Goal: Task Accomplishment & Management: Use online tool/utility

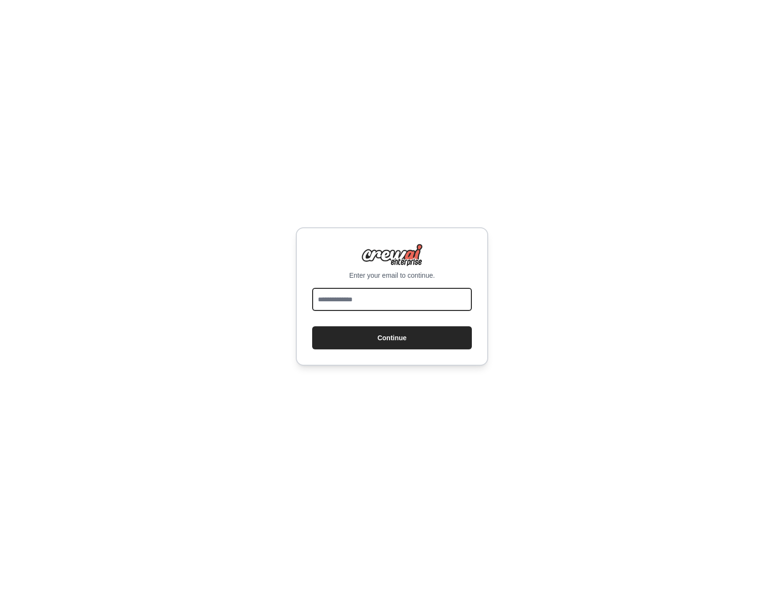
click at [374, 301] on input "email" at bounding box center [392, 299] width 160 height 23
type input "**********"
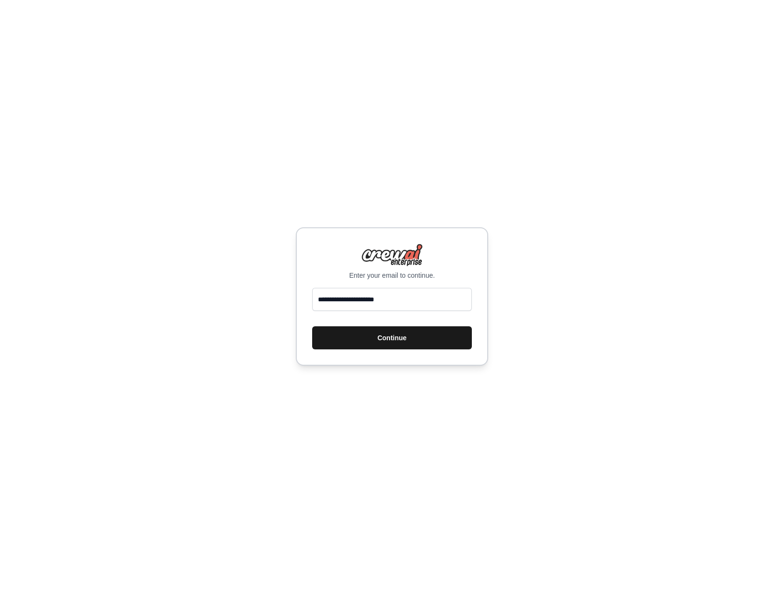
click at [387, 336] on button "Continue" at bounding box center [392, 337] width 160 height 23
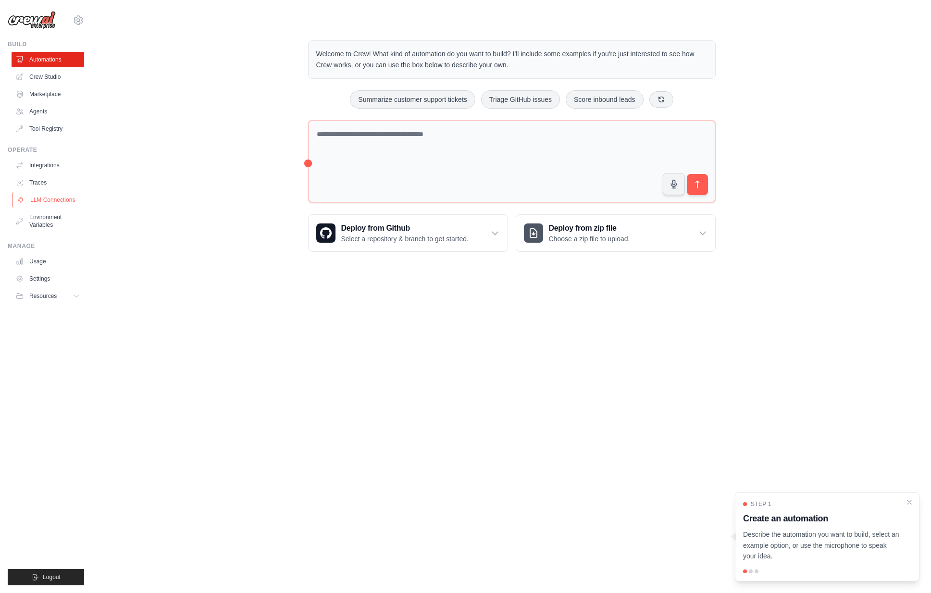
click at [63, 198] on link "LLM Connections" at bounding box center [48, 199] width 73 height 15
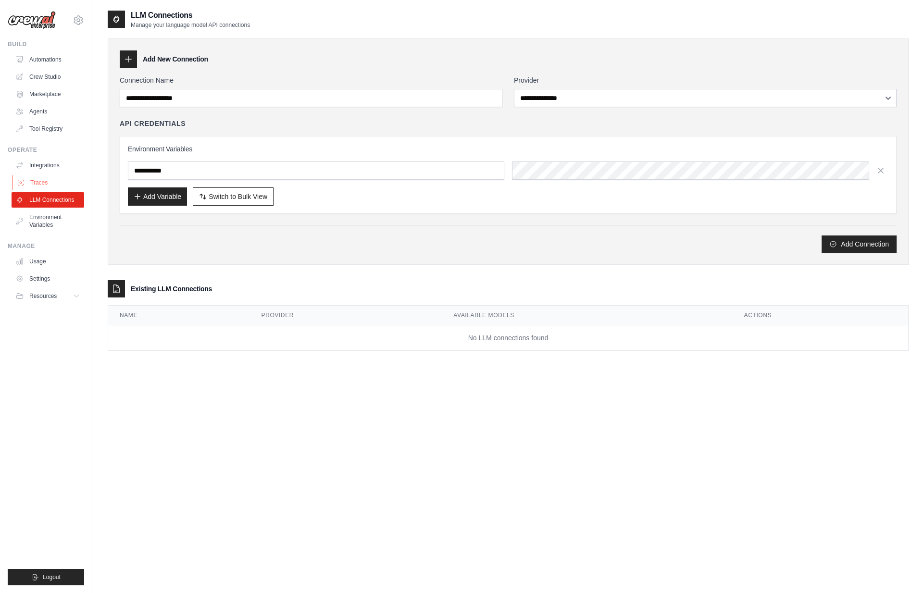
click at [38, 181] on link "Traces" at bounding box center [48, 182] width 73 height 15
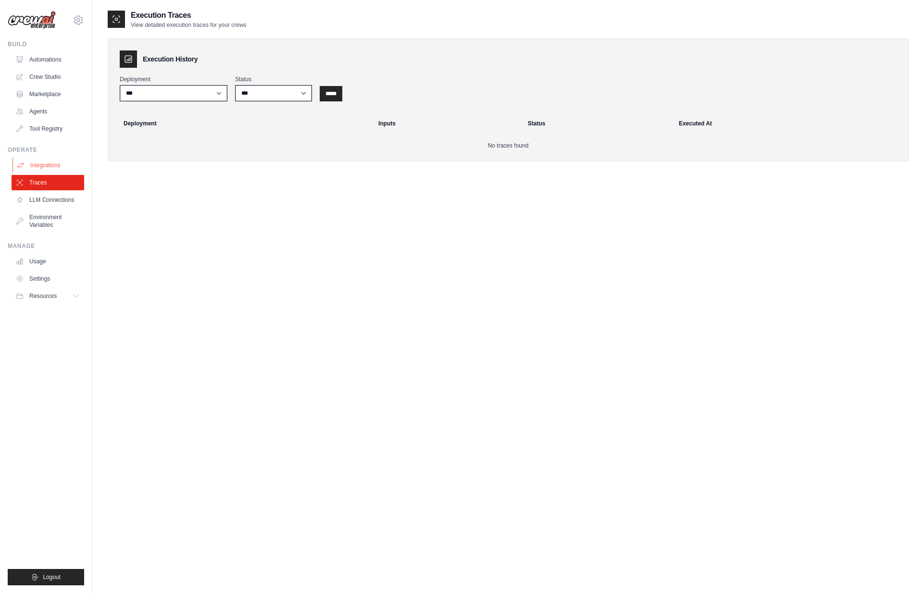
click at [39, 163] on link "Integrations" at bounding box center [48, 165] width 73 height 15
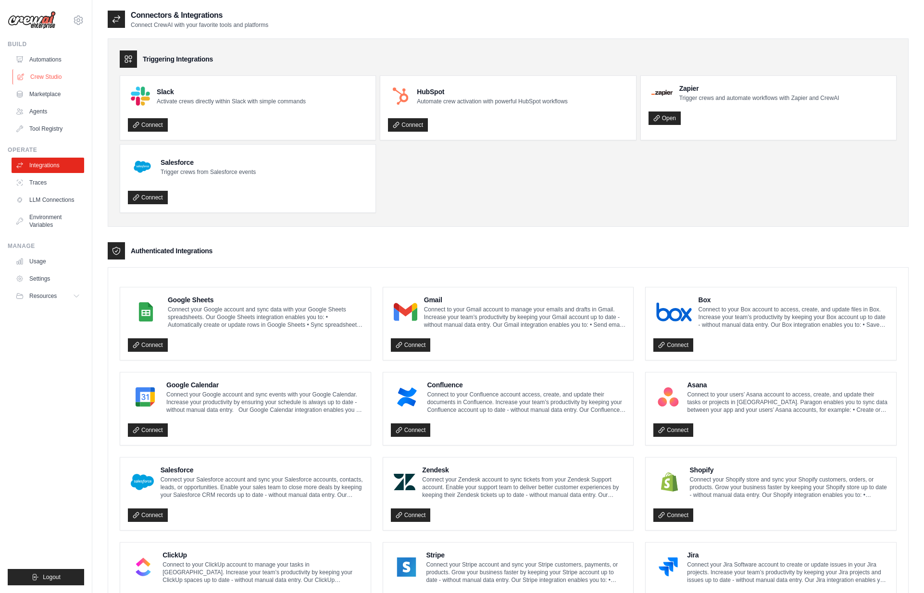
click at [36, 72] on link "Crew Studio" at bounding box center [48, 76] width 73 height 15
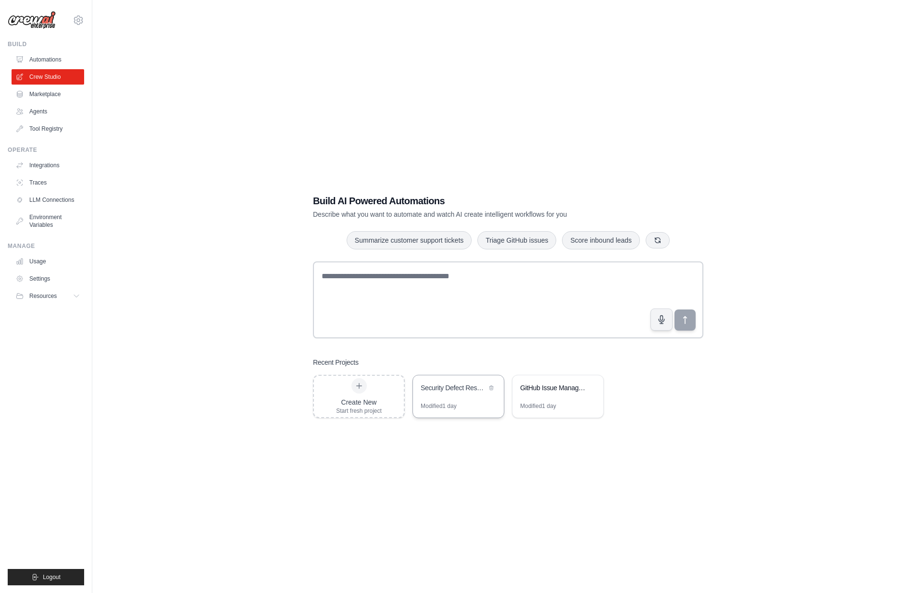
click at [456, 387] on div "Security Defect Response Automation" at bounding box center [454, 388] width 66 height 10
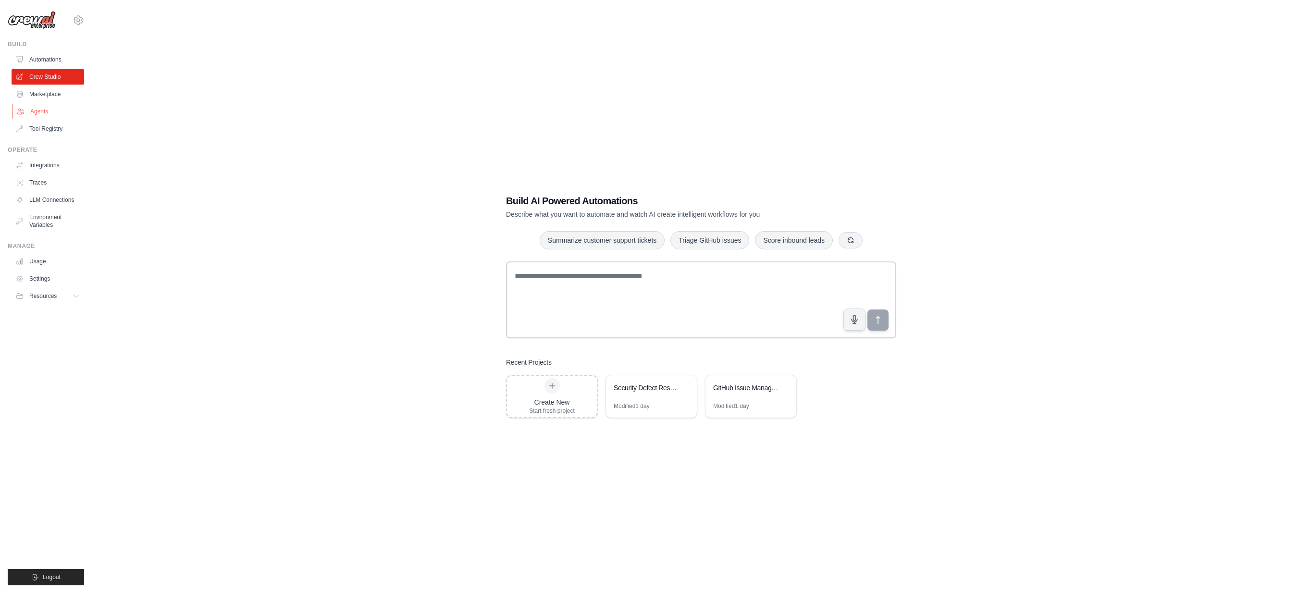
click at [37, 112] on link "Agents" at bounding box center [48, 111] width 73 height 15
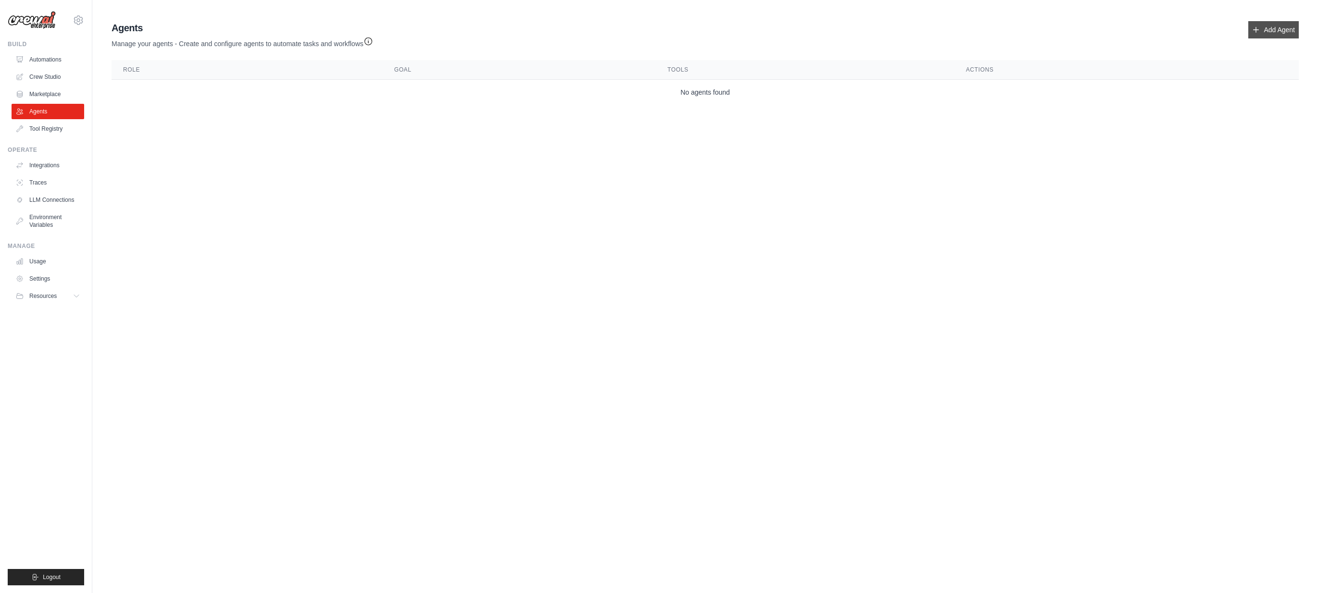
click at [923, 31] on link "Add Agent" at bounding box center [1273, 29] width 50 height 17
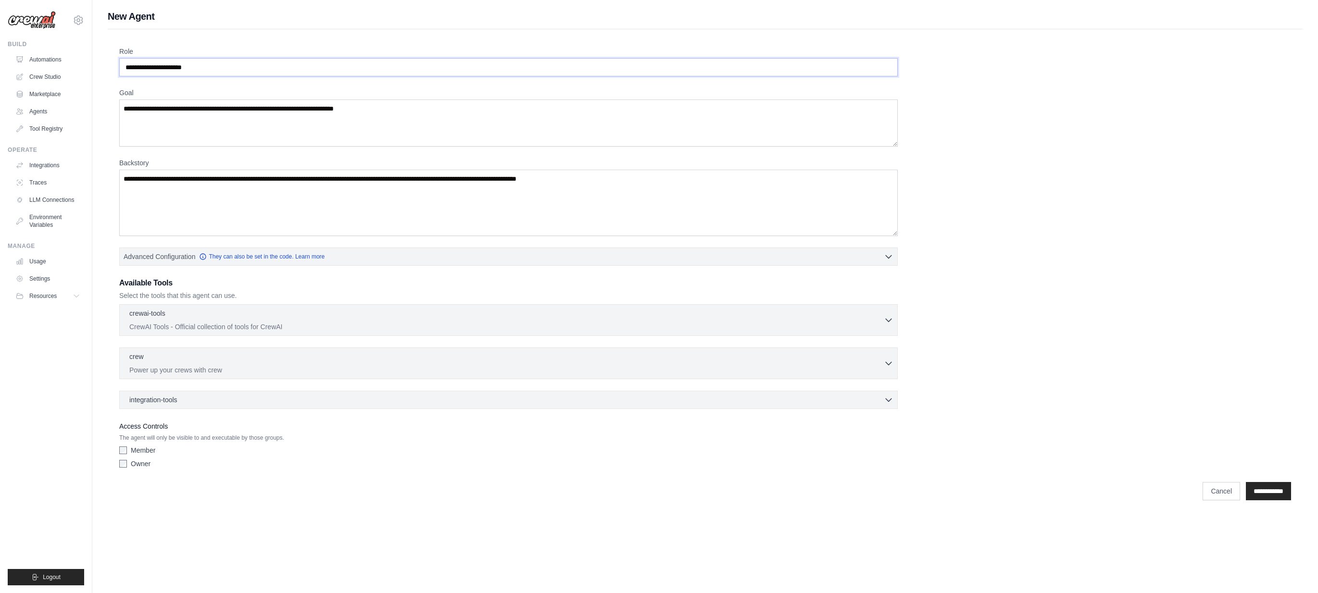
click at [134, 68] on input "Role" at bounding box center [508, 67] width 778 height 18
click at [134, 67] on input "Role" at bounding box center [508, 67] width 778 height 18
click at [149, 103] on textarea "Goal" at bounding box center [508, 123] width 778 height 47
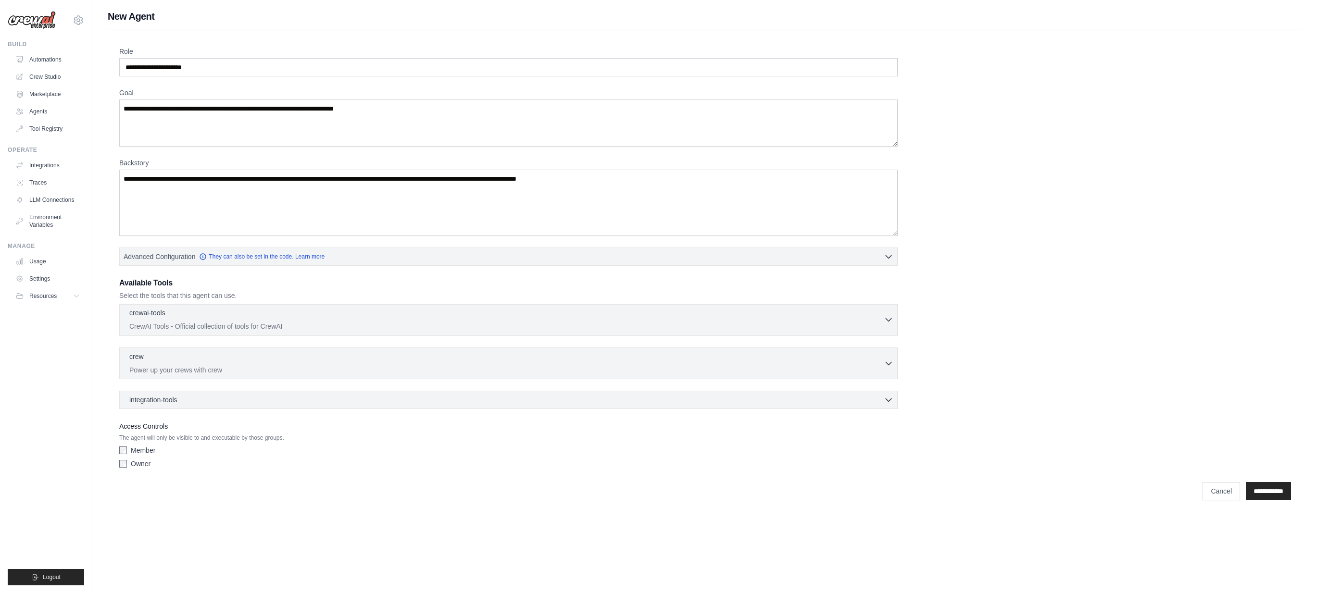
click at [869, 318] on div "crewai-tools 0 selected" at bounding box center [506, 314] width 754 height 12
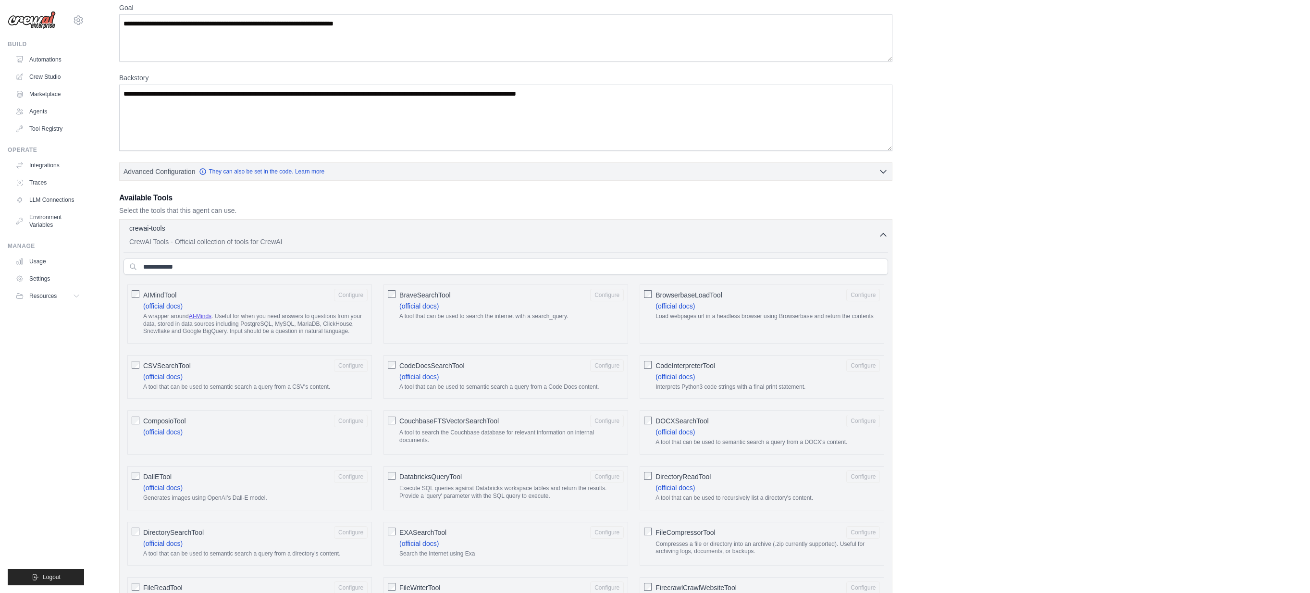
scroll to position [192, 0]
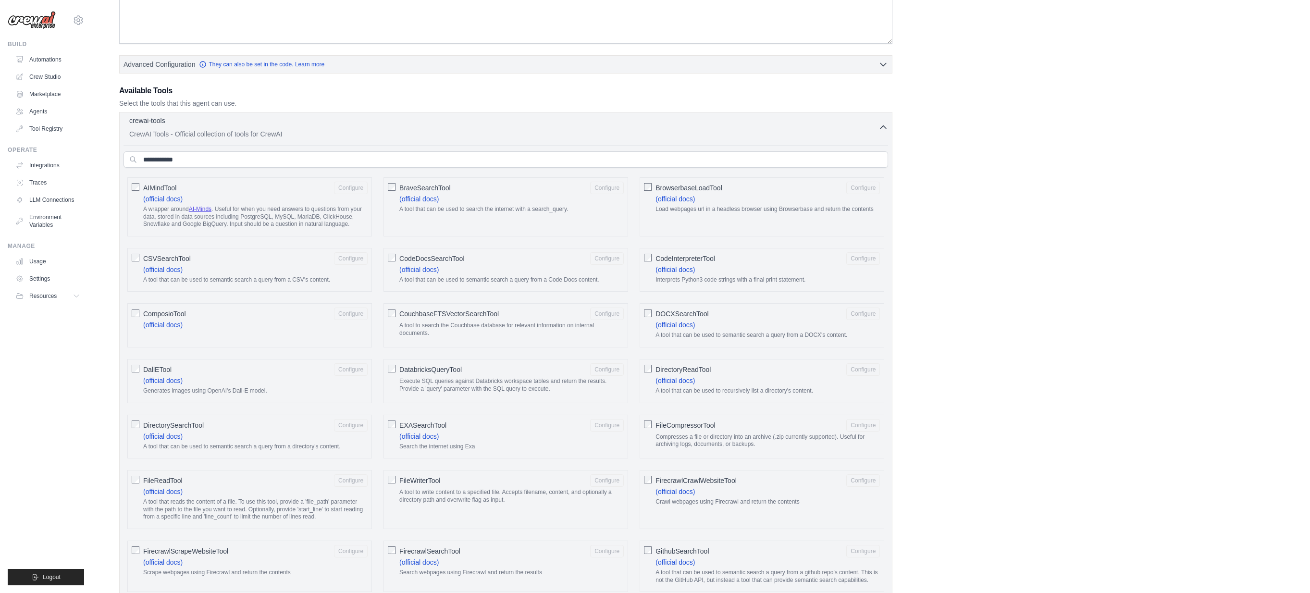
click at [880, 122] on button "crewai-tools 0 selected CrewAI Tools - Official collection of tools for CrewAI" at bounding box center [506, 127] width 765 height 23
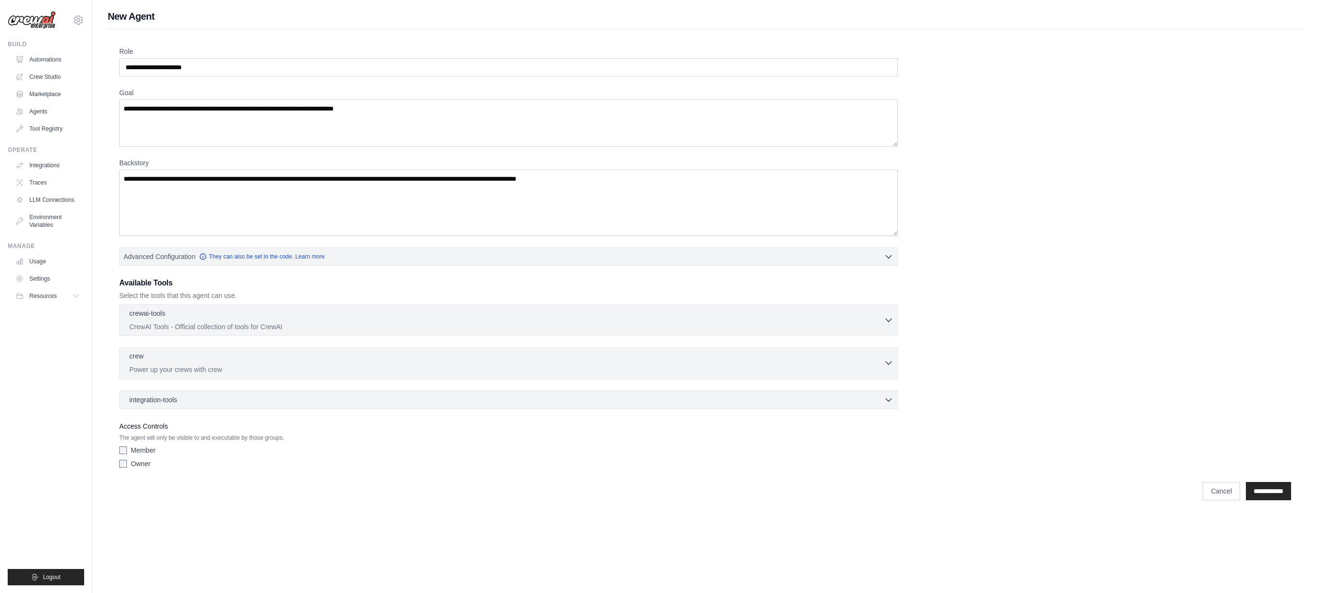
click at [279, 363] on div "crew 0 selected Power up your crews with crew" at bounding box center [506, 362] width 754 height 23
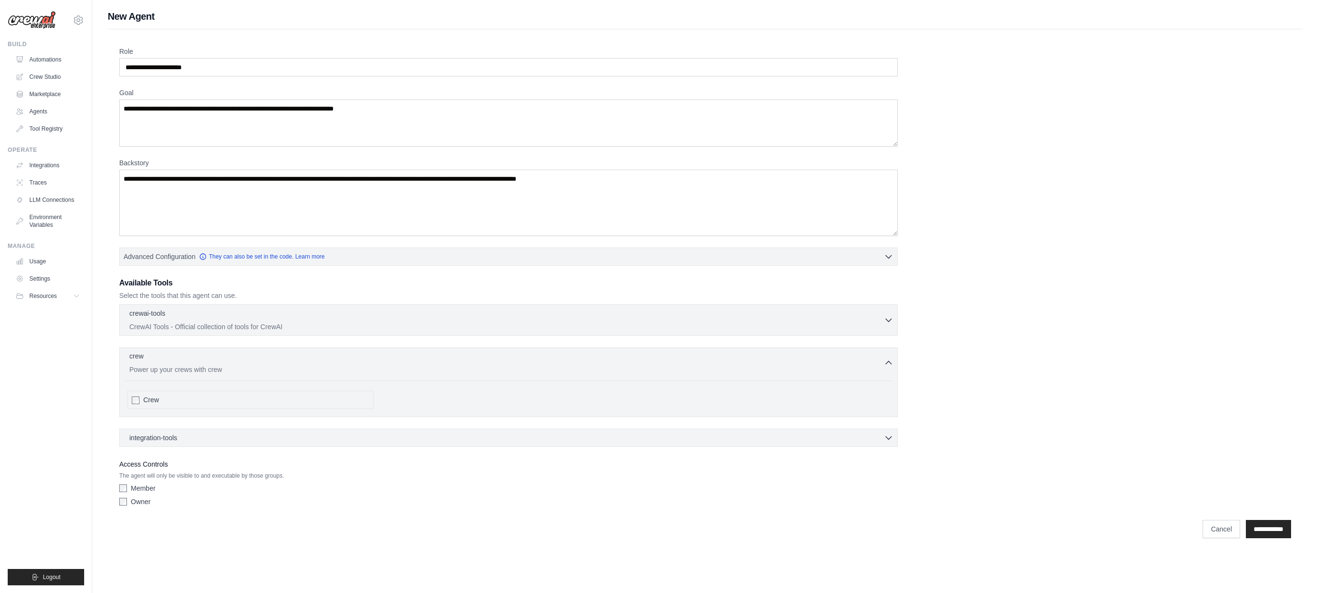
click at [277, 363] on div "crew 0 selected Power up your crews with crew" at bounding box center [506, 362] width 754 height 23
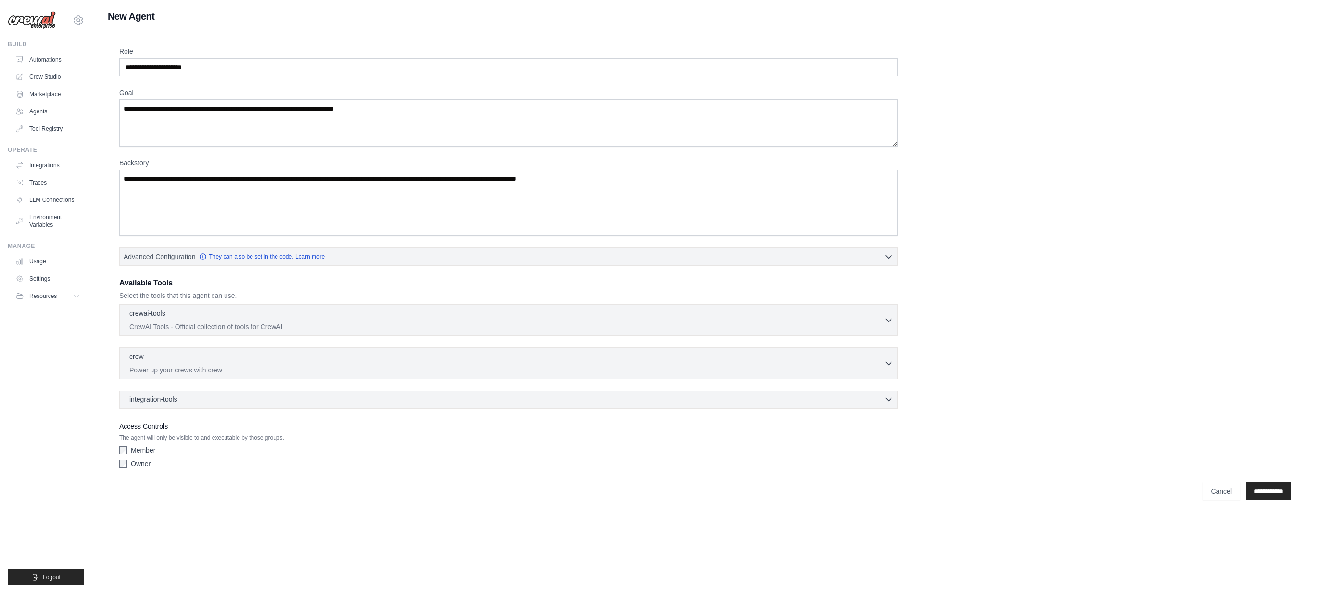
click at [266, 402] on div "integration-tools 0 selected" at bounding box center [511, 400] width 764 height 10
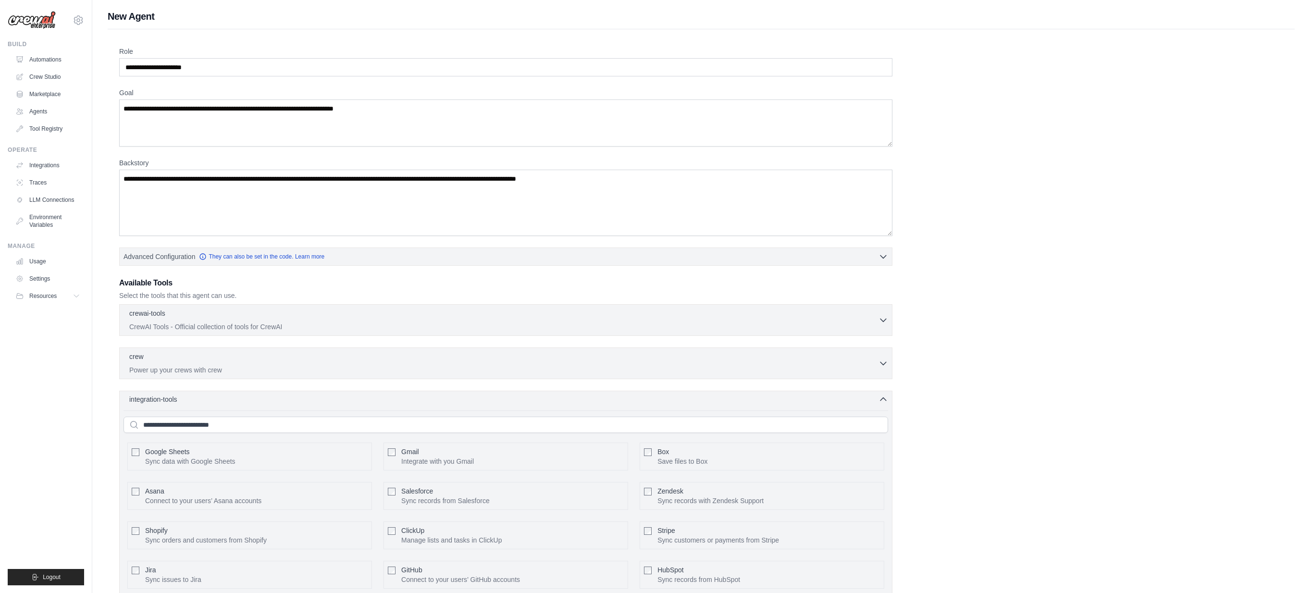
click at [264, 402] on div "integration-tools 0 selected" at bounding box center [508, 400] width 759 height 10
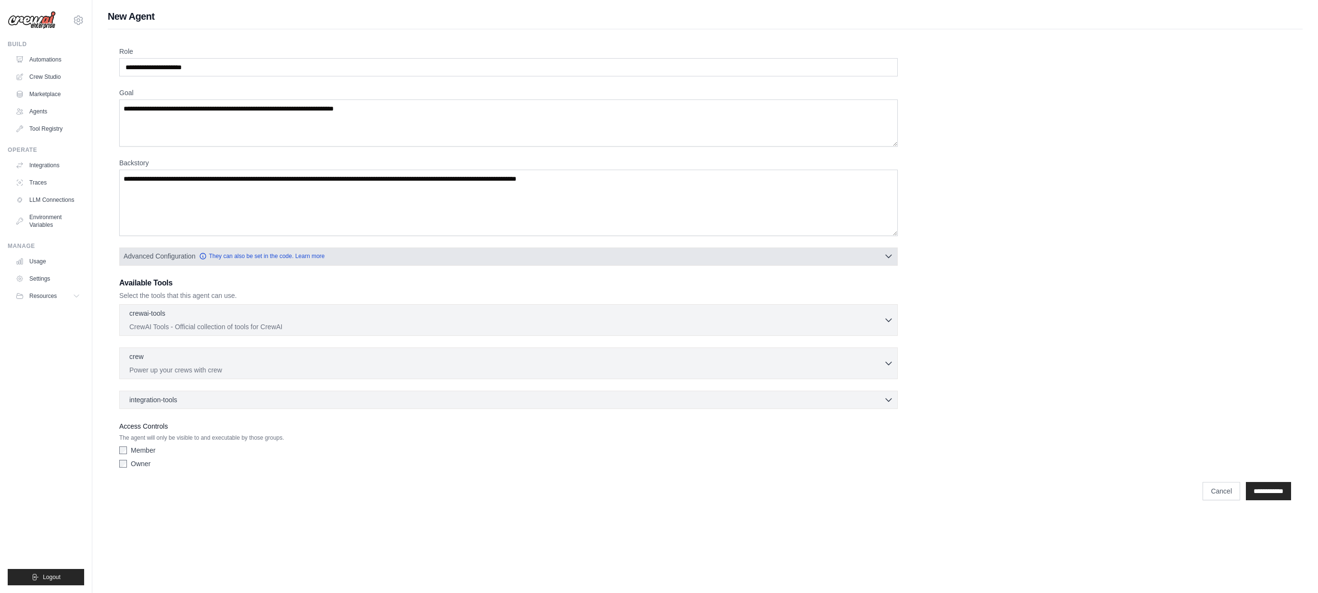
click at [157, 256] on span "Advanced Configuration" at bounding box center [160, 256] width 72 height 10
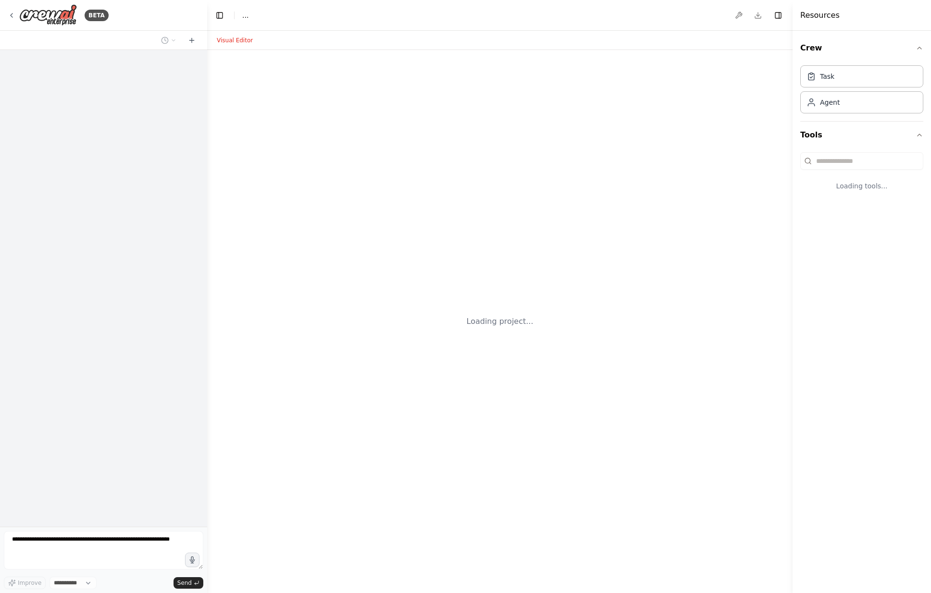
select select "****"
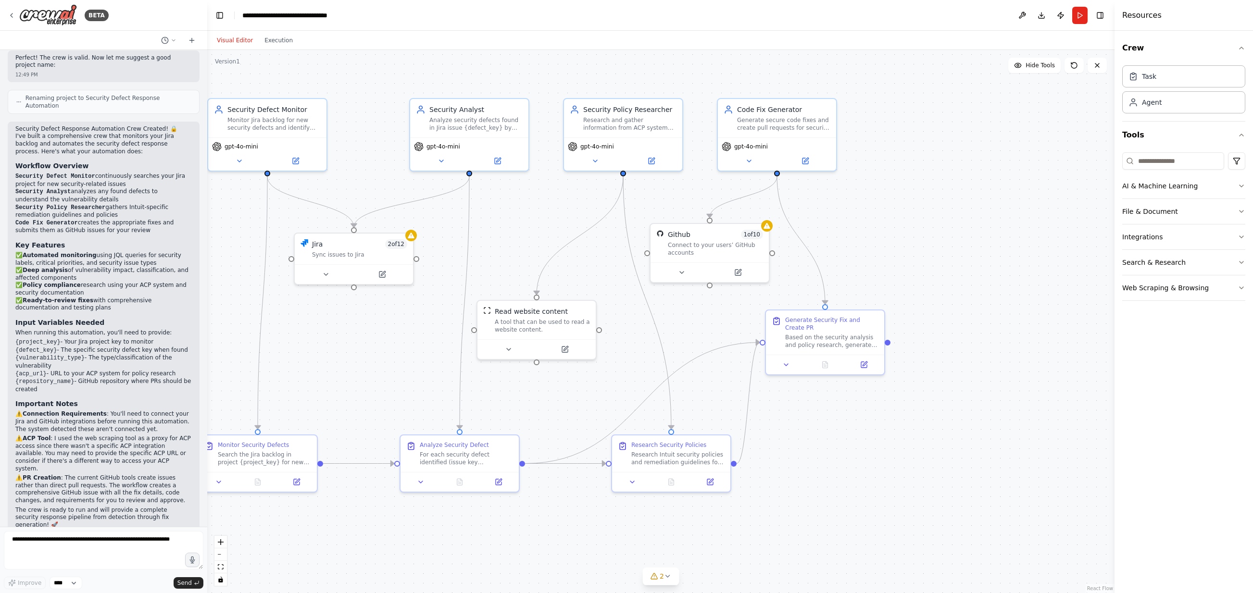
scroll to position [882, 0]
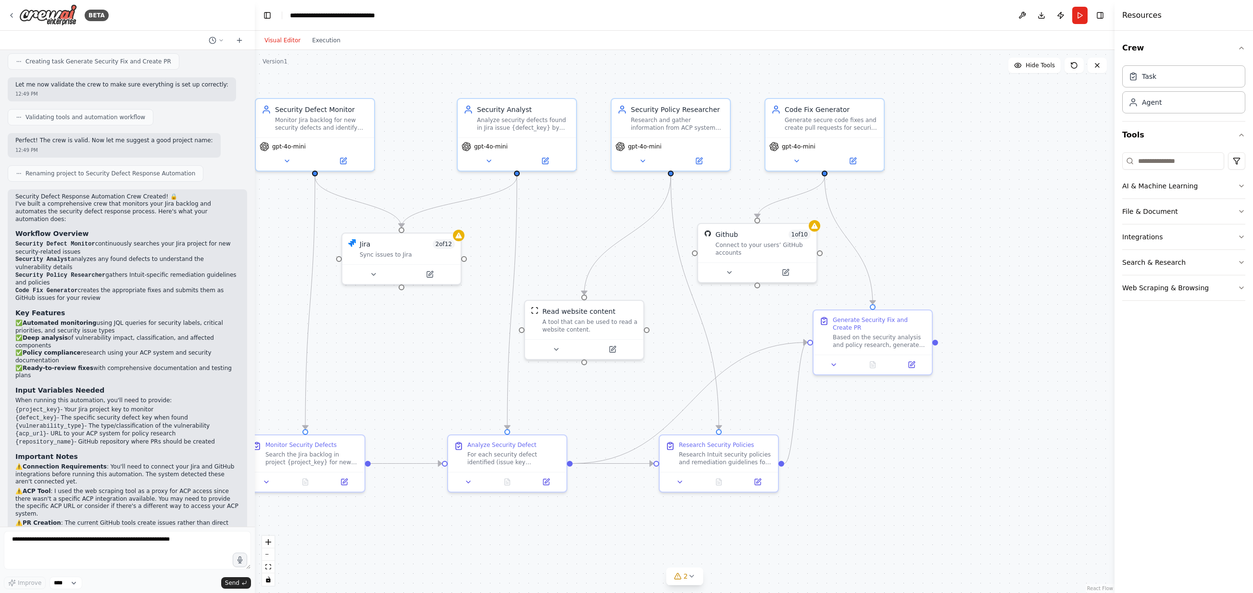
drag, startPoint x: 206, startPoint y: 397, endPoint x: 255, endPoint y: 200, distance: 203.0
click at [255, 200] on div "BETA Build a crew that monitors my jira backlog and when I get a security defec…" at bounding box center [626, 296] width 1253 height 593
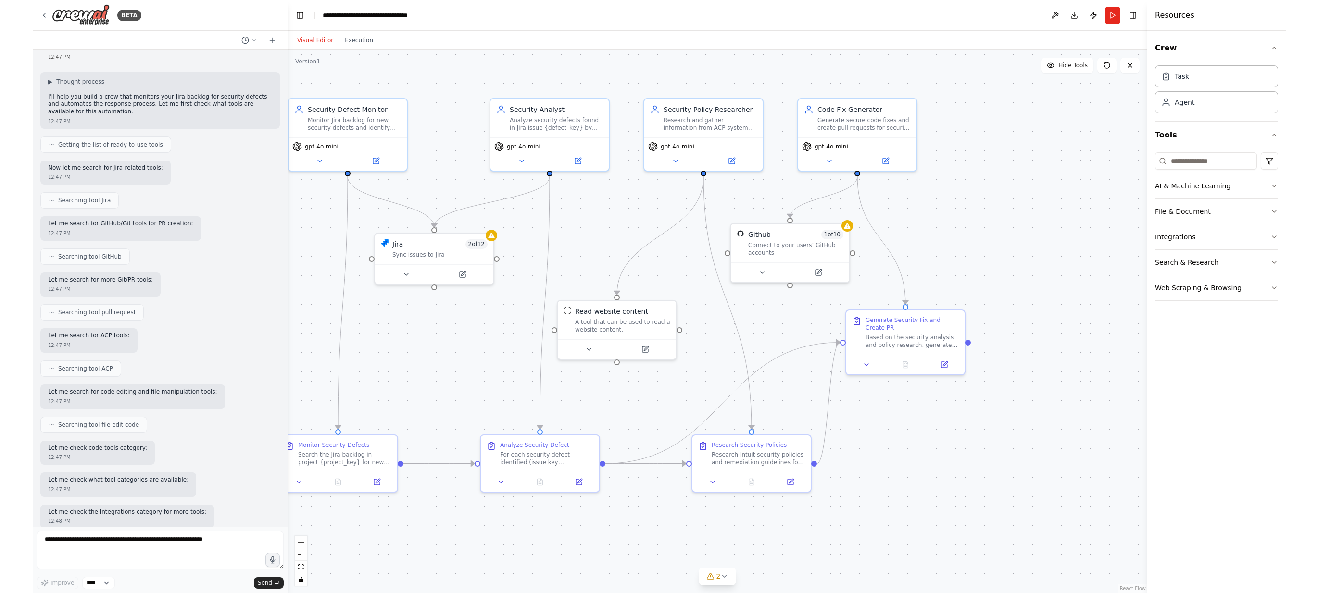
scroll to position [0, 0]
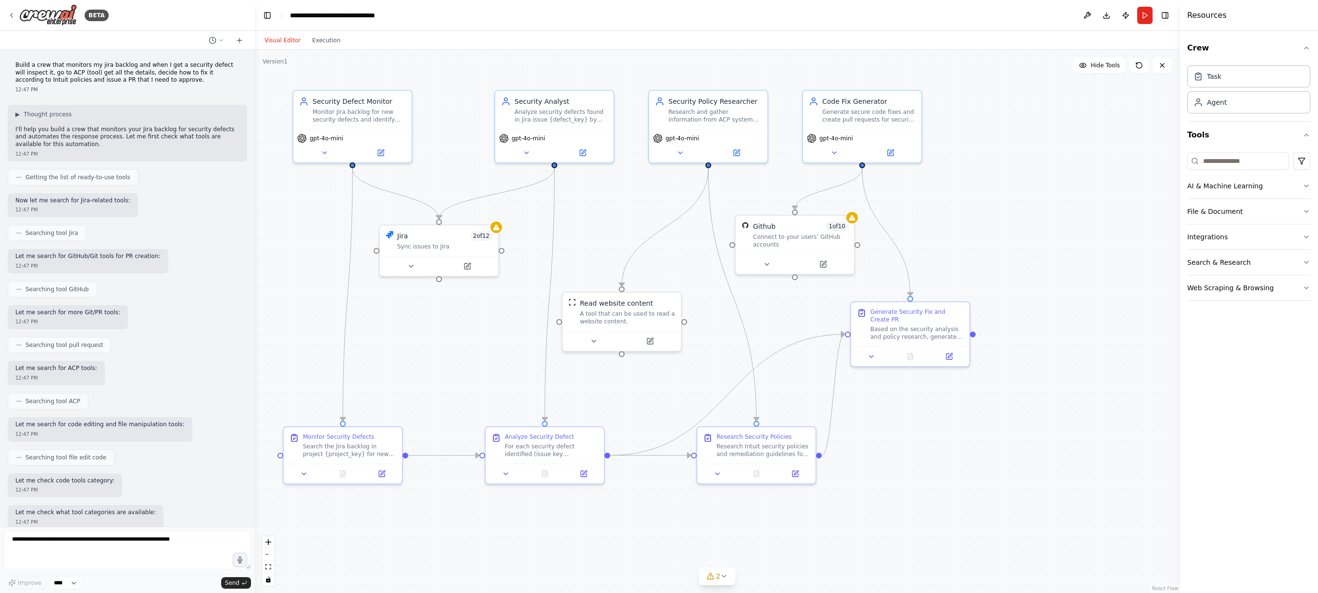
drag, startPoint x: 436, startPoint y: 188, endPoint x: 443, endPoint y: 174, distance: 15.9
click at [443, 174] on div ".deletable-edge-delete-btn { width: 20px; height: 20px; border: 0px solid #ffff…" at bounding box center [717, 321] width 924 height 543
click at [360, 110] on div "Monitor Jira backlog for new security defects and identify them when they appea…" at bounding box center [358, 113] width 93 height 15
drag, startPoint x: 343, startPoint y: 119, endPoint x: 348, endPoint y: 123, distance: 5.9
click at [348, 123] on div "Monitor Jira backlog for new security defects and identify them when they appea…" at bounding box center [358, 123] width 93 height 15
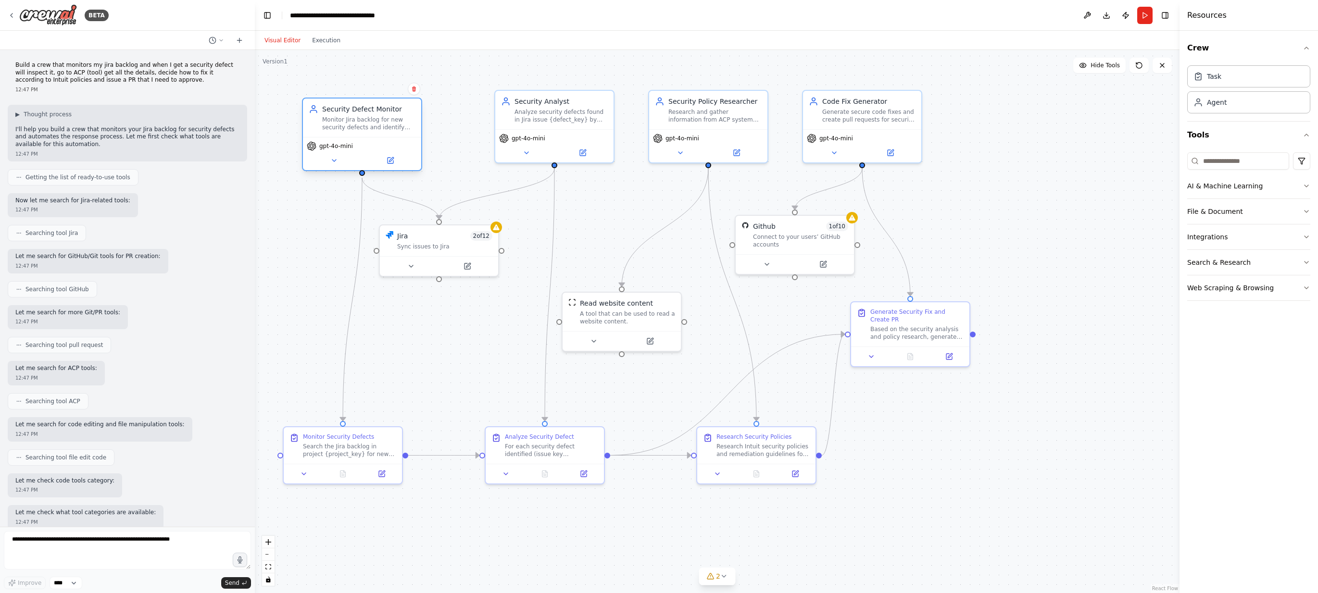
drag, startPoint x: 346, startPoint y: 119, endPoint x: 352, endPoint y: 114, distance: 7.9
click at [353, 114] on div "Security Defect Monitor Monitor Jira backlog for new security defects and ident…" at bounding box center [368, 117] width 93 height 27
click at [346, 450] on div "Search the Jira backlog in project {project_key} for new security defects. Use …" at bounding box center [349, 448] width 93 height 15
drag, startPoint x: 542, startPoint y: 107, endPoint x: 541, endPoint y: 121, distance: 14.0
click at [541, 121] on div "Analyze security defects found in Jira issue {defect_key} by gathering detailed…" at bounding box center [551, 123] width 93 height 15
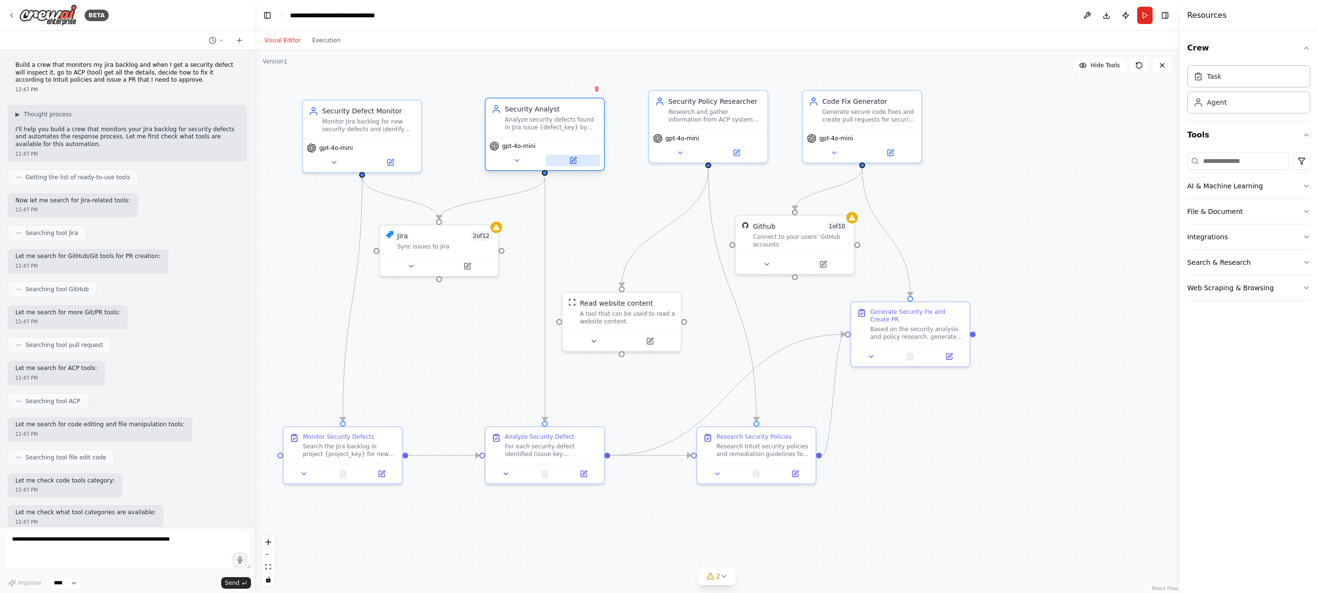
click at [576, 160] on icon at bounding box center [573, 161] width 8 height 8
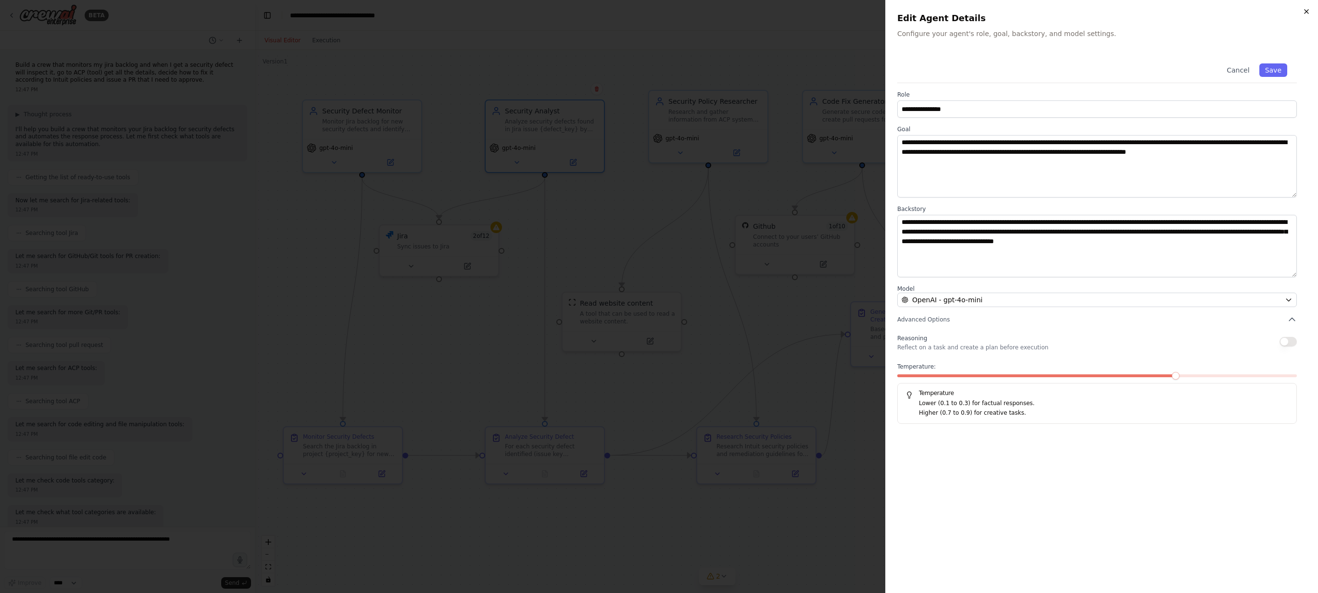
click at [931, 12] on icon "button" at bounding box center [1306, 12] width 8 height 8
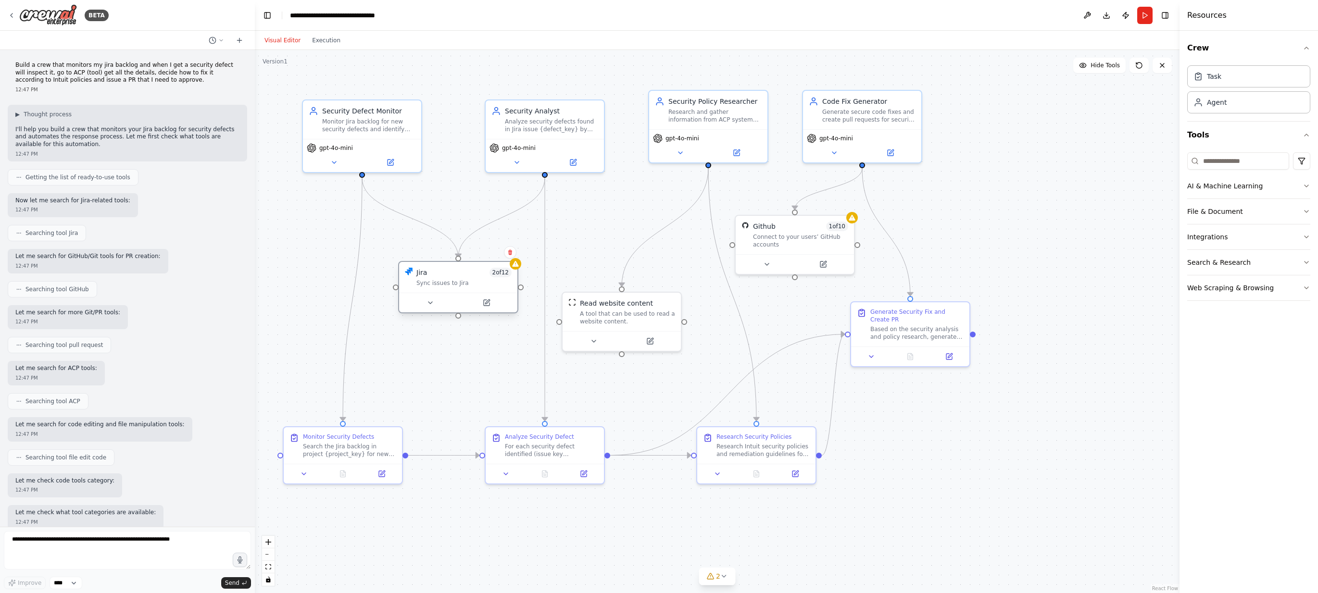
drag, startPoint x: 444, startPoint y: 244, endPoint x: 457, endPoint y: 275, distance: 34.3
click at [457, 279] on div "Sync issues to Jira" at bounding box center [463, 283] width 95 height 8
drag, startPoint x: 708, startPoint y: 112, endPoint x: 692, endPoint y: 116, distance: 15.7
click at [692, 116] on div "Research and gather information from ACP system and other security resources to…" at bounding box center [695, 113] width 93 height 15
drag, startPoint x: 676, startPoint y: 110, endPoint x: 686, endPoint y: 116, distance: 11.9
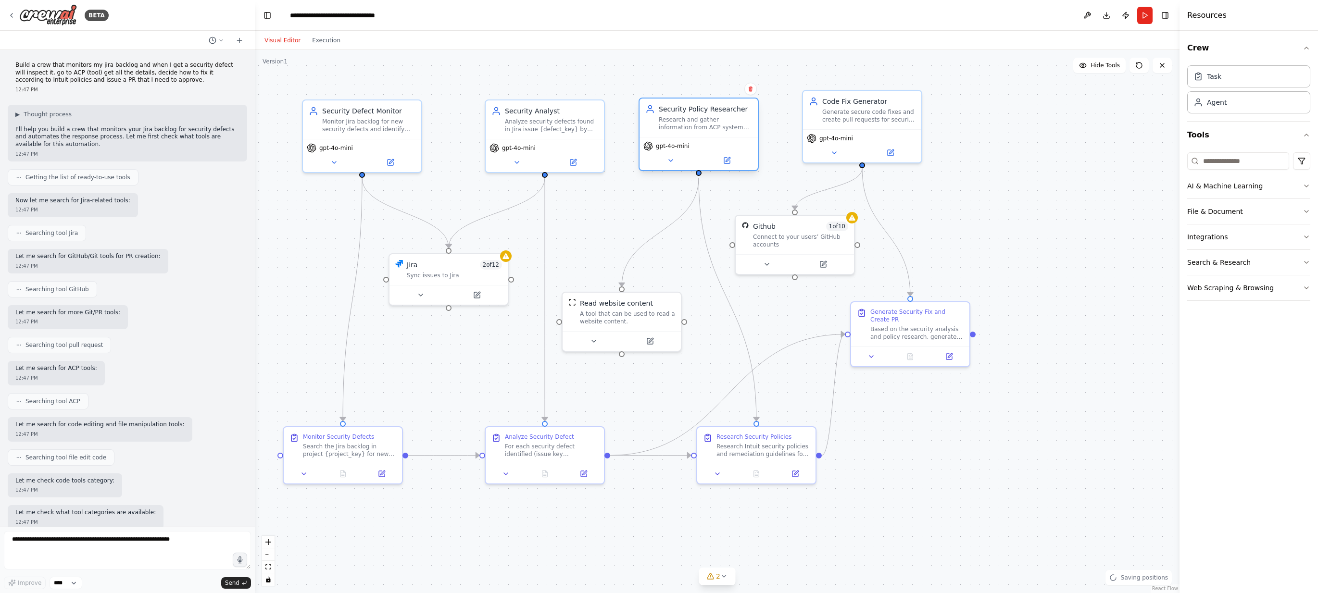
click at [686, 116] on div "Research and gather information from ACP system and other security resources to…" at bounding box center [705, 123] width 93 height 15
drag, startPoint x: 619, startPoint y: 311, endPoint x: 615, endPoint y: 278, distance: 32.9
click at [615, 278] on div "A tool that can be used to read a website content." at bounding box center [627, 277] width 95 height 15
drag, startPoint x: 744, startPoint y: 434, endPoint x: 770, endPoint y: 461, distance: 37.1
click at [770, 458] on div "Research Security Policies" at bounding box center [782, 454] width 75 height 8
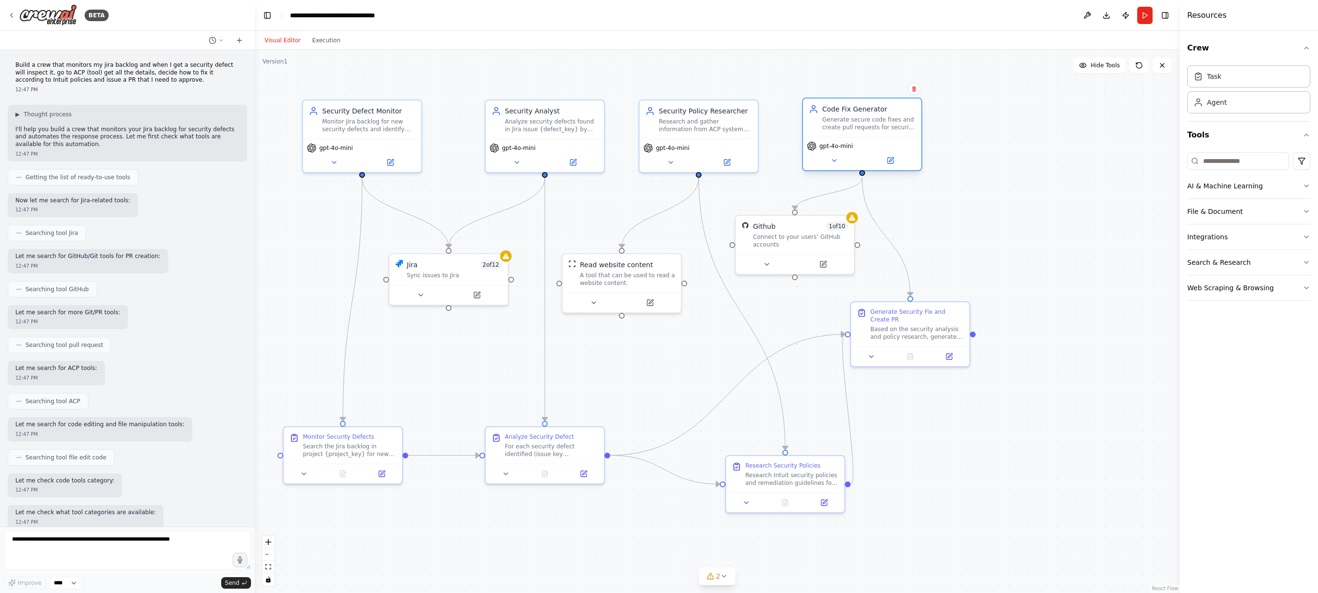
click at [858, 113] on div "Code Fix Generator Generate secure code fixes and create pull requests for secu…" at bounding box center [868, 117] width 93 height 27
drag, startPoint x: 852, startPoint y: 117, endPoint x: 861, endPoint y: 110, distance: 11.3
click at [861, 110] on div "Generate secure code fixes and create pull requests for security defect {defect…" at bounding box center [878, 113] width 93 height 15
drag, startPoint x: 918, startPoint y: 332, endPoint x: 760, endPoint y: 391, distance: 169.3
click at [931, 326] on div "Based on the security analysis and policy research, generate the appropriate co…" at bounding box center [974, 323] width 93 height 15
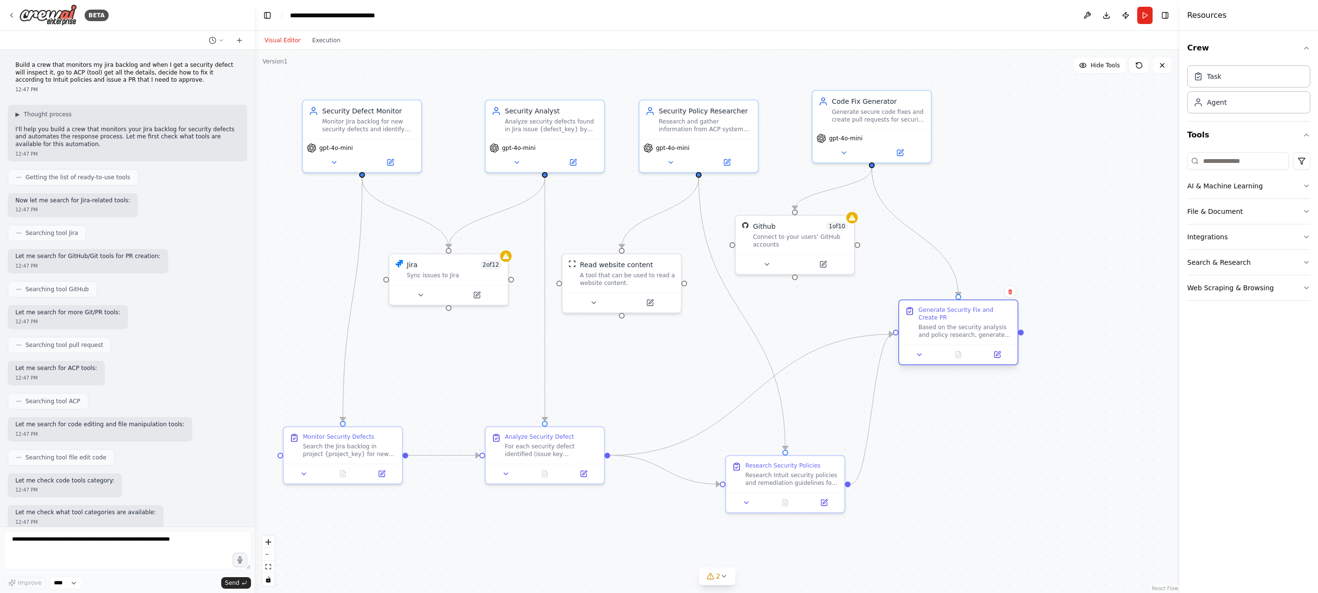
drag, startPoint x: 954, startPoint y: 303, endPoint x: 961, endPoint y: 320, distance: 18.5
click at [931, 312] on div "Generate Security Fix and Create PR" at bounding box center [964, 313] width 93 height 15
drag, startPoint x: 940, startPoint y: 320, endPoint x: 932, endPoint y: 318, distance: 7.9
click at [931, 312] on div "Generate Security Fix and Create PR" at bounding box center [945, 304] width 93 height 15
drag, startPoint x: 879, startPoint y: 122, endPoint x: 866, endPoint y: 136, distance: 18.7
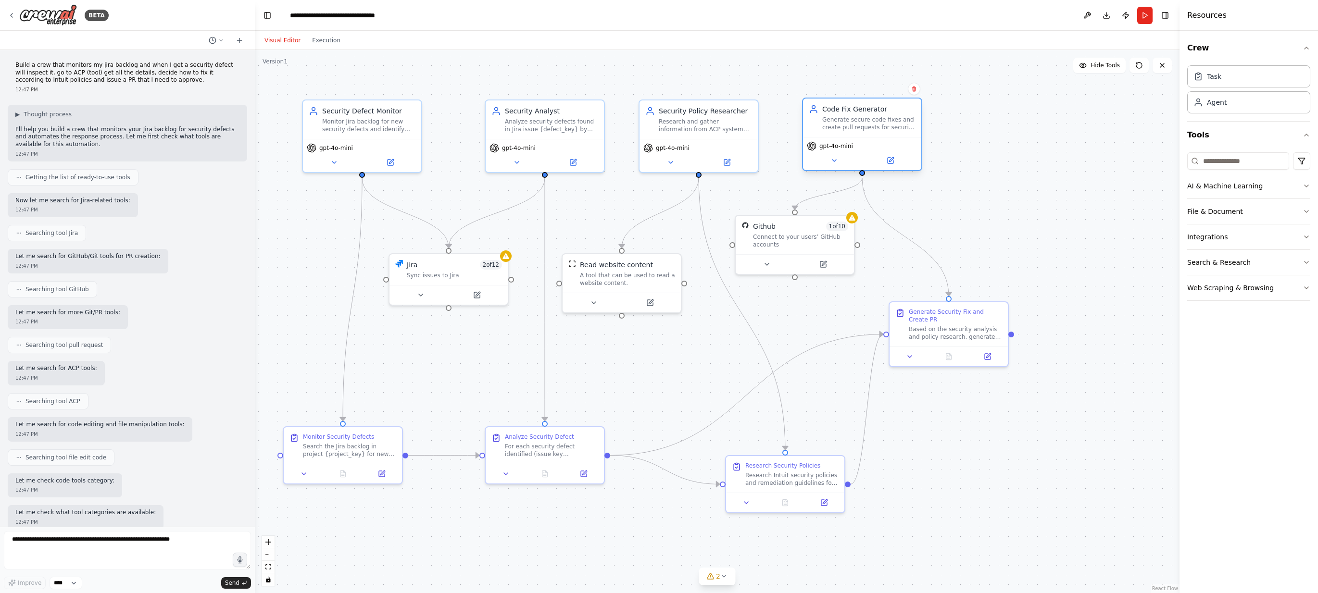
click at [866, 136] on div "Code Fix Generator Generate secure code fixes and create pull requests for secu…" at bounding box center [862, 118] width 118 height 38
drag, startPoint x: 772, startPoint y: 227, endPoint x: 1022, endPoint y: 222, distance: 250.5
click at [931, 222] on div "Github 1 of 10 Connect to your users’ GitHub accounts" at bounding box center [1050, 223] width 95 height 27
drag, startPoint x: 946, startPoint y: 319, endPoint x: 990, endPoint y: 437, distance: 125.4
click at [931, 437] on div "Generate Security Fix and Create PR Based on the security analysis and policy r…" at bounding box center [993, 438] width 93 height 33
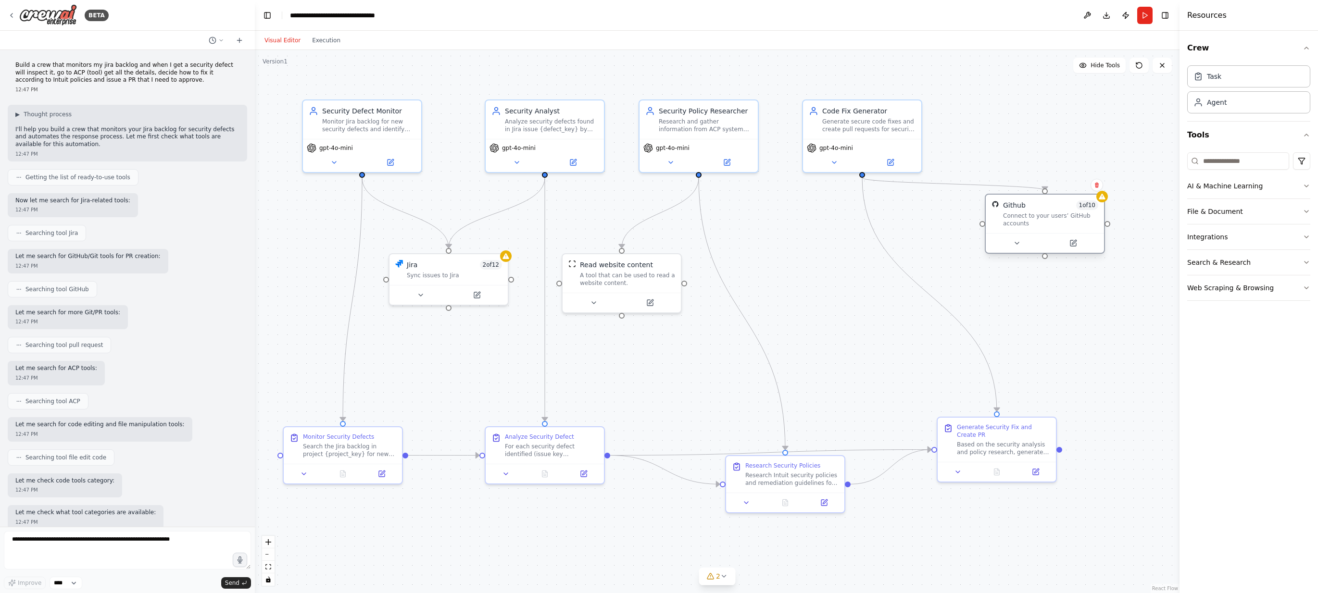
drag, startPoint x: 1038, startPoint y: 229, endPoint x: 1040, endPoint y: 224, distance: 5.8
click at [931, 224] on div "Connect to your users’ GitHub accounts" at bounding box center [1050, 219] width 95 height 15
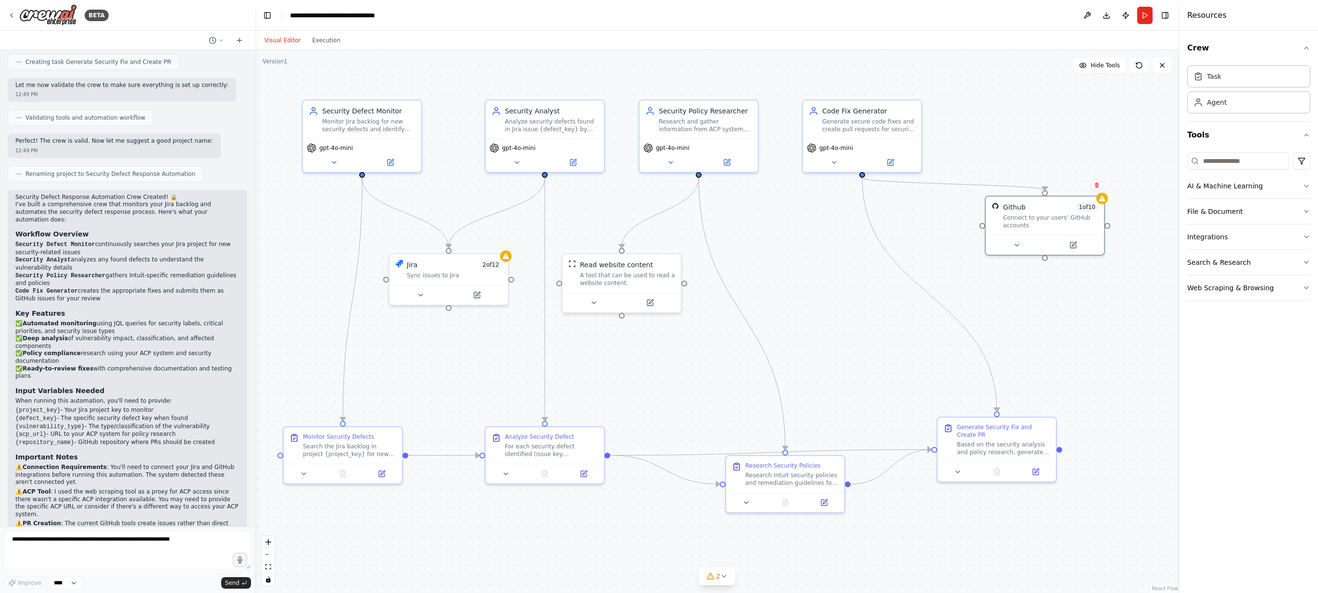
scroll to position [882, 0]
click at [12, 17] on icon at bounding box center [12, 16] width 8 height 8
